Goal: Check status: Check status

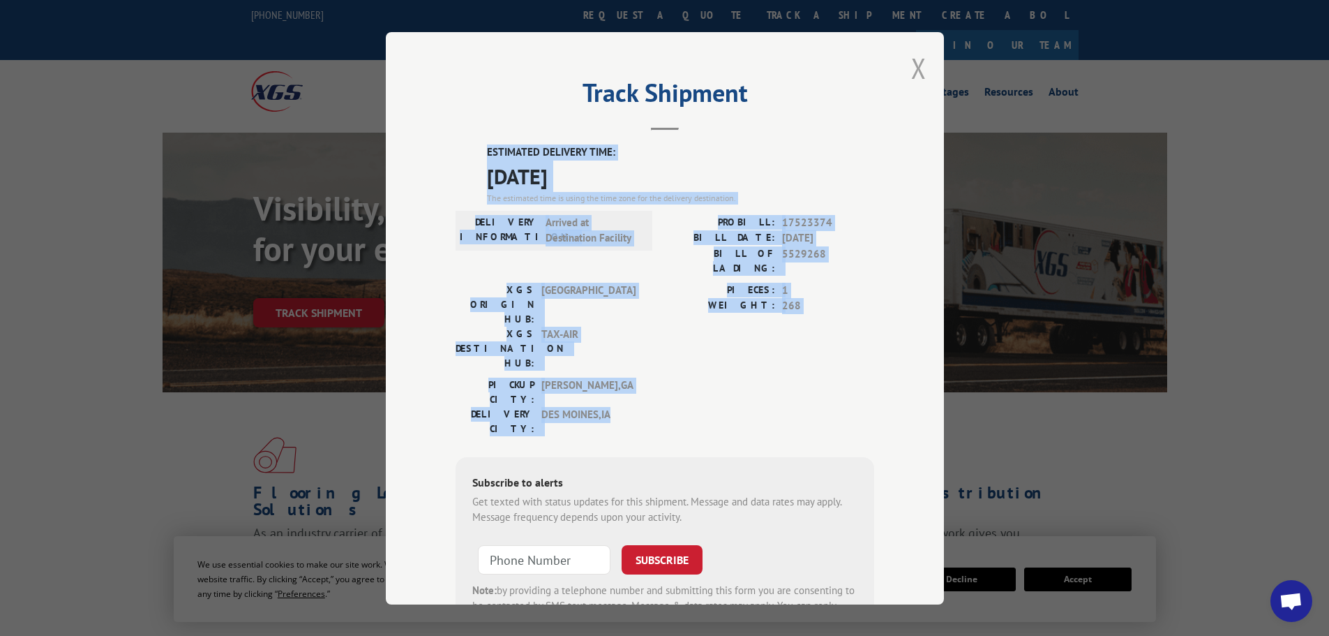
click at [911, 69] on button "Close modal" at bounding box center [918, 68] width 15 height 37
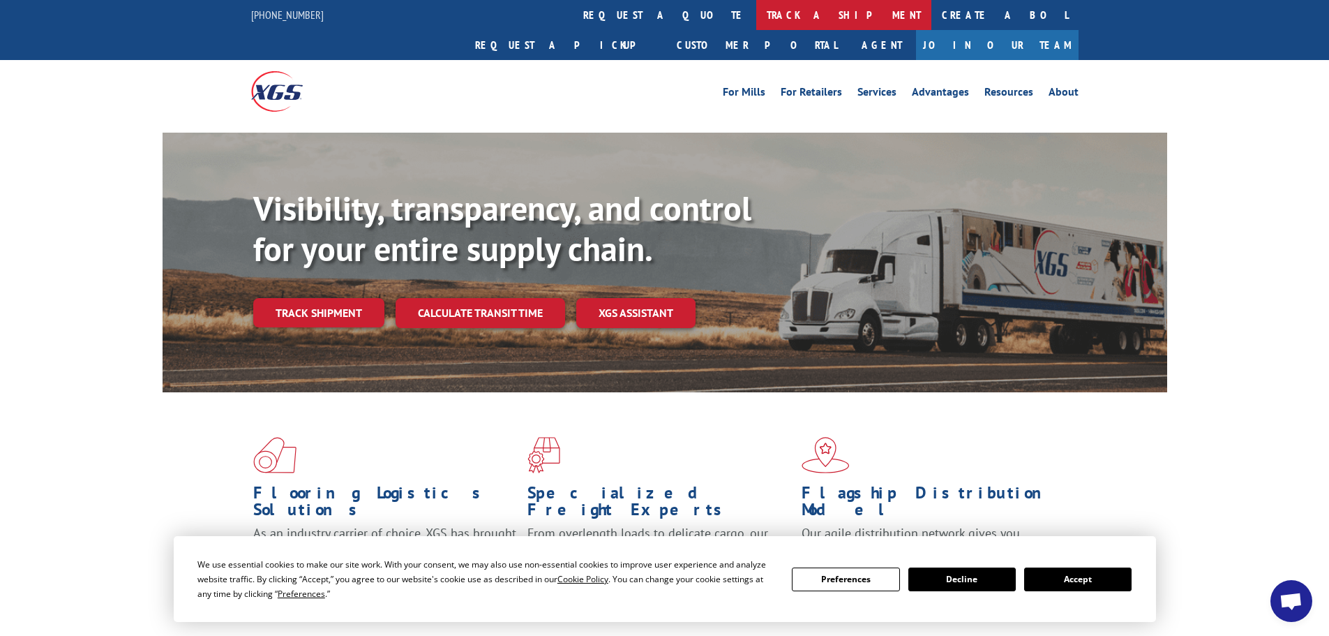
click at [757, 17] on link "track a shipment" at bounding box center [844, 15] width 175 height 30
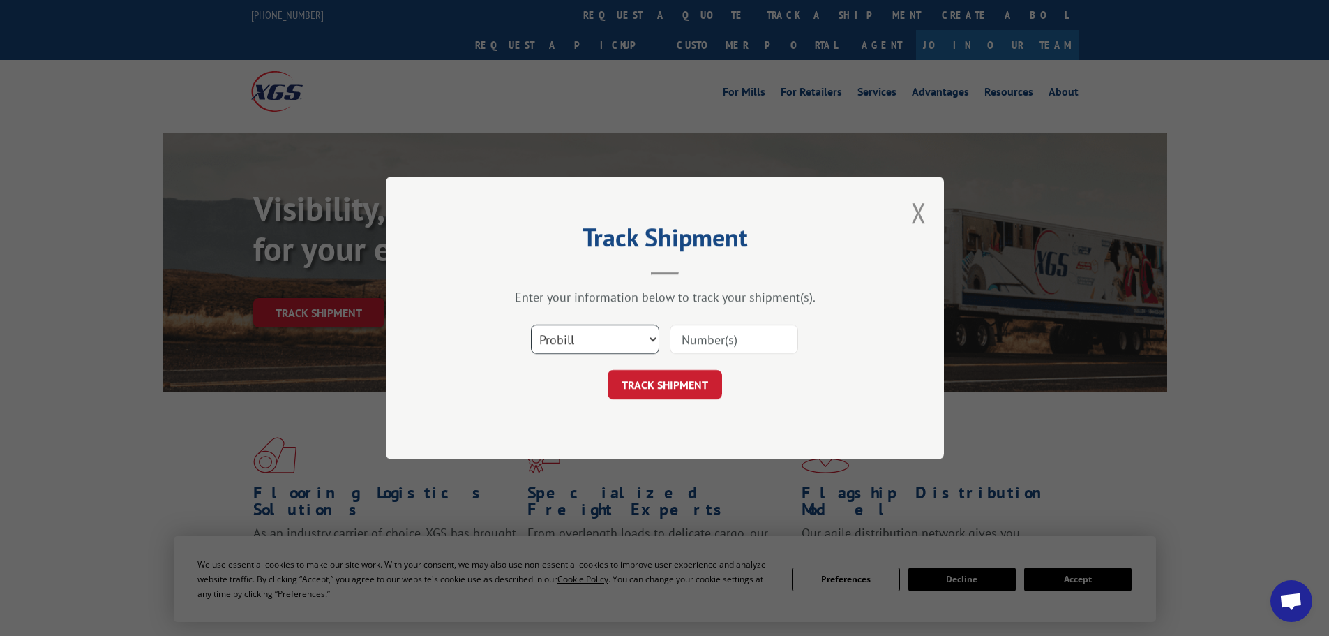
drag, startPoint x: 601, startPoint y: 333, endPoint x: 599, endPoint y: 345, distance: 12.6
click at [601, 336] on select "Select category... Probill BOL PO" at bounding box center [595, 339] width 128 height 29
select select "bol"
click at [531, 325] on select "Select category... Probill BOL PO" at bounding box center [595, 339] width 128 height 29
paste input "7040260"
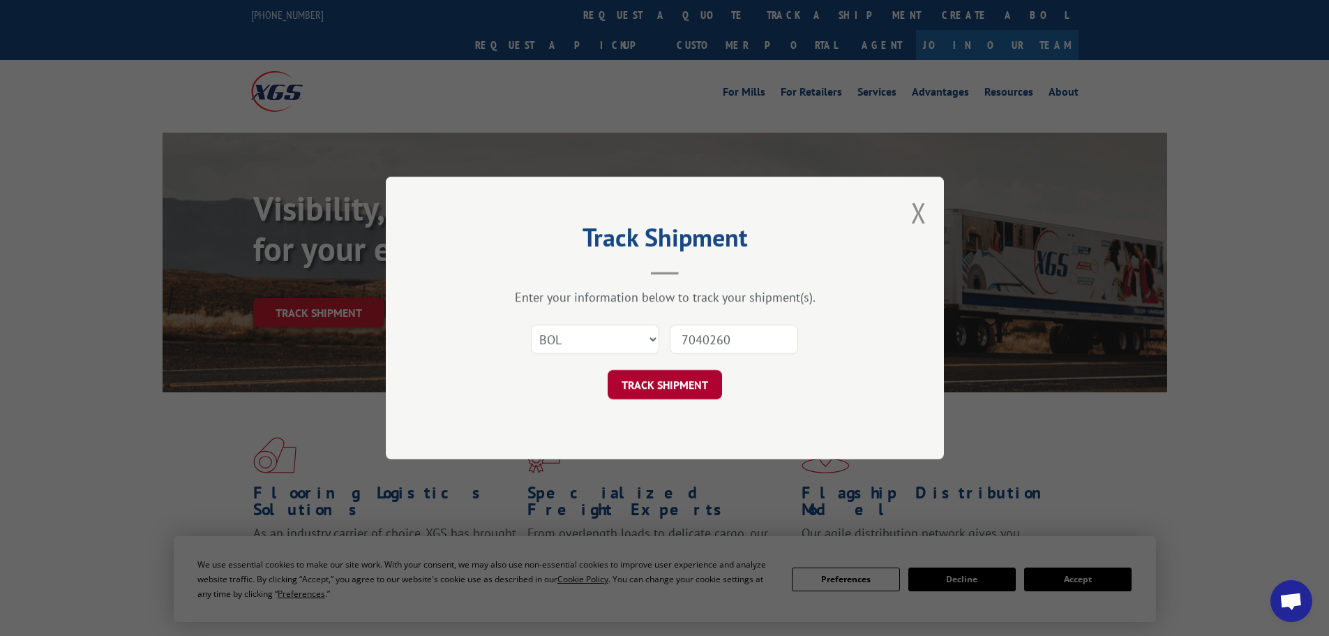
type input "7040260"
click at [665, 387] on button "TRACK SHIPMENT" at bounding box center [665, 384] width 114 height 29
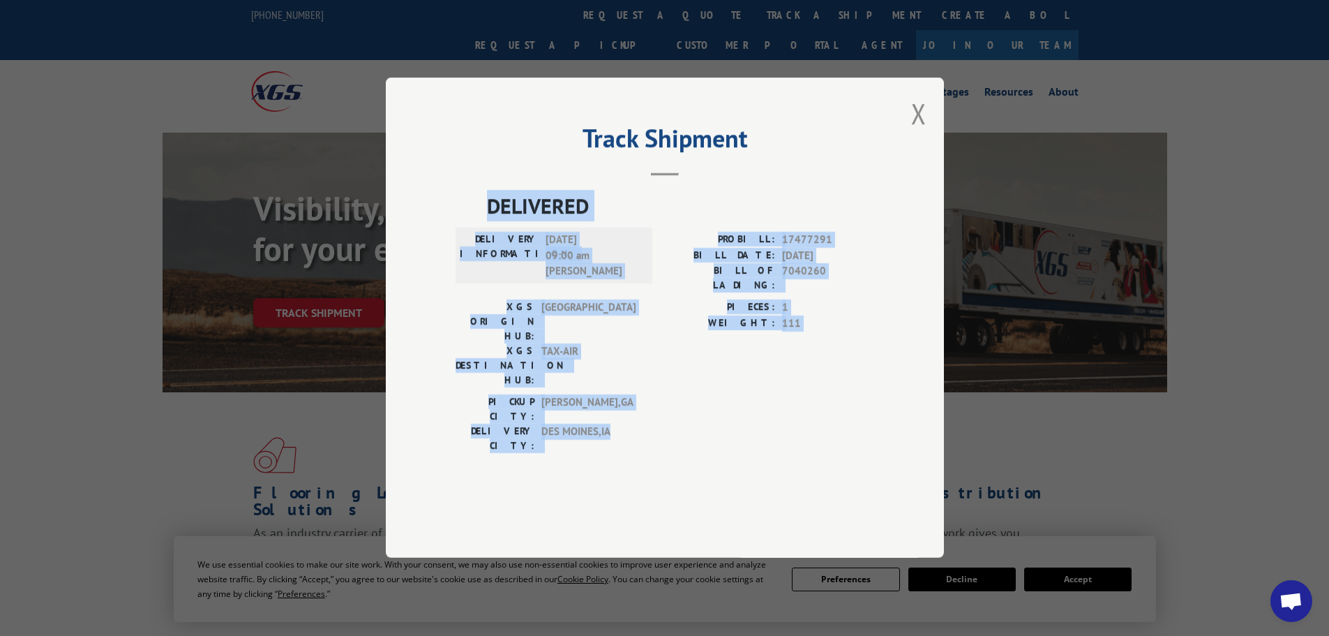
drag, startPoint x: 618, startPoint y: 405, endPoint x: 482, endPoint y: 248, distance: 207.8
click at [482, 248] on div "DELIVERED DELIVERY INFORMATION: [DATE] 09:00 am [PERSON_NAME] W PROBILL: 174772…" at bounding box center [665, 326] width 419 height 270
copy div "DELIVERED DELIVERY INFORMATION: [DATE] 09:00 am [PERSON_NAME] W PROBILL: 174772…"
click at [914, 132] on button "Close modal" at bounding box center [918, 113] width 15 height 37
